Goal: Task Accomplishment & Management: Manage account settings

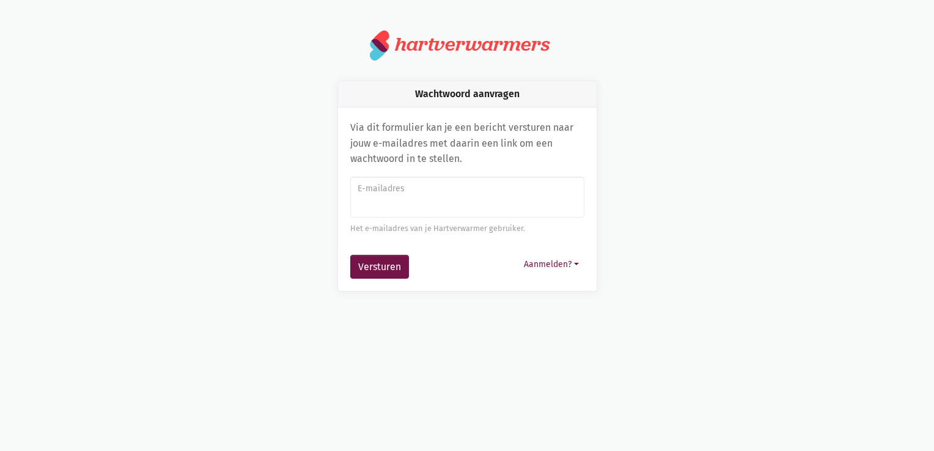
click at [398, 207] on input "E-mailadres" at bounding box center [467, 198] width 234 height 42
type input "[EMAIL_ADDRESS][DOMAIN_NAME]"
click at [390, 265] on button "Versturen" at bounding box center [379, 267] width 59 height 24
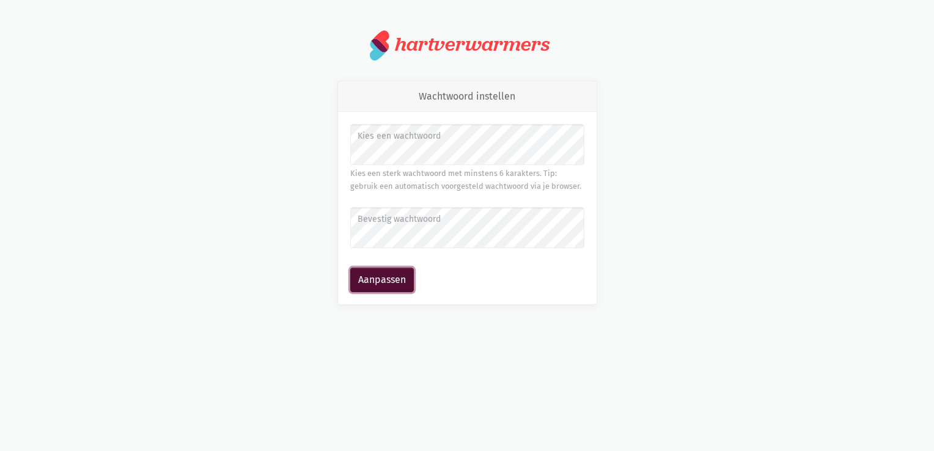
click at [386, 281] on button "Aanpassen" at bounding box center [382, 280] width 64 height 24
